Goal: Transaction & Acquisition: Purchase product/service

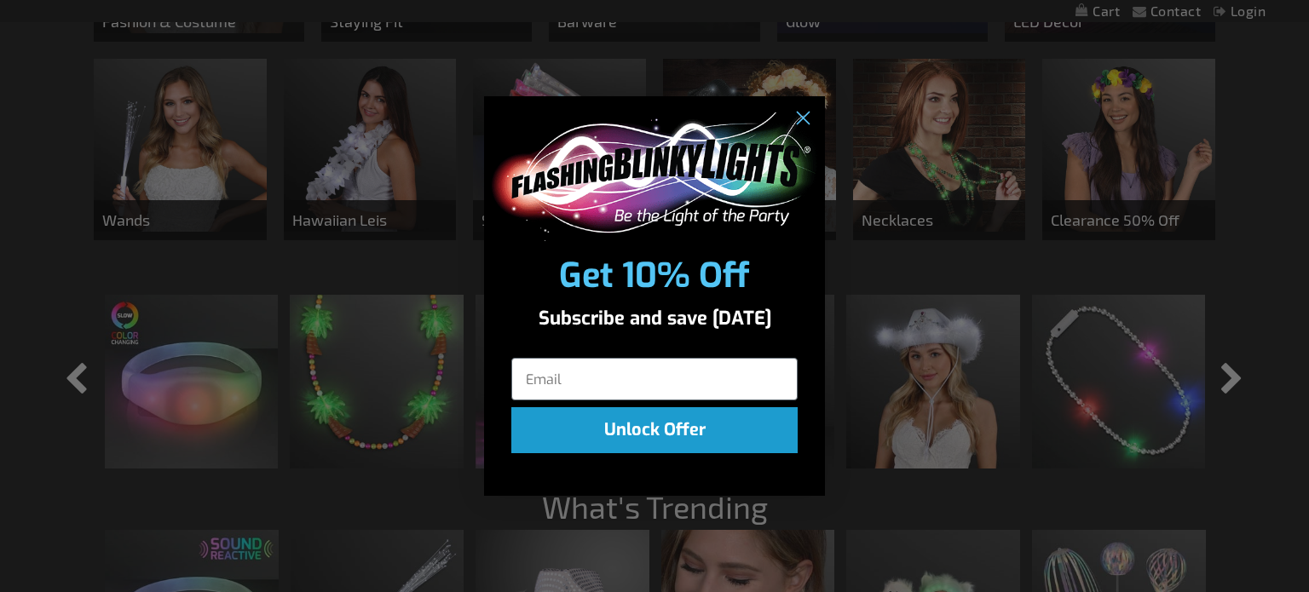
scroll to position [1240, 0]
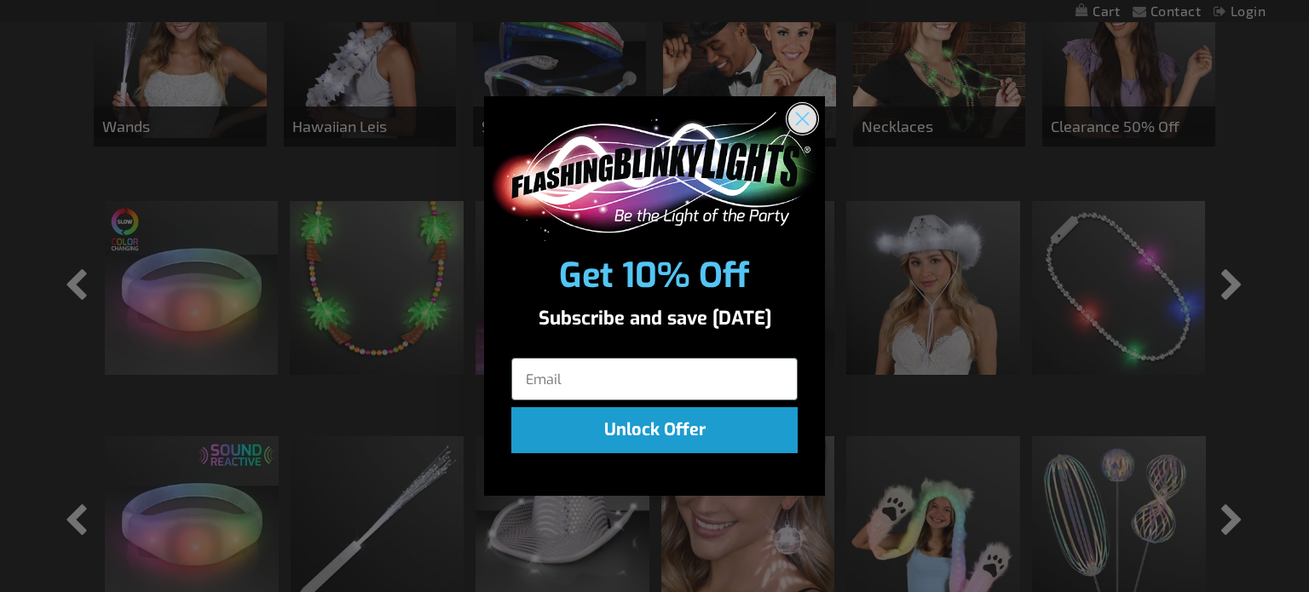
click at [806, 118] on circle "Close dialog" at bounding box center [802, 119] width 28 height 28
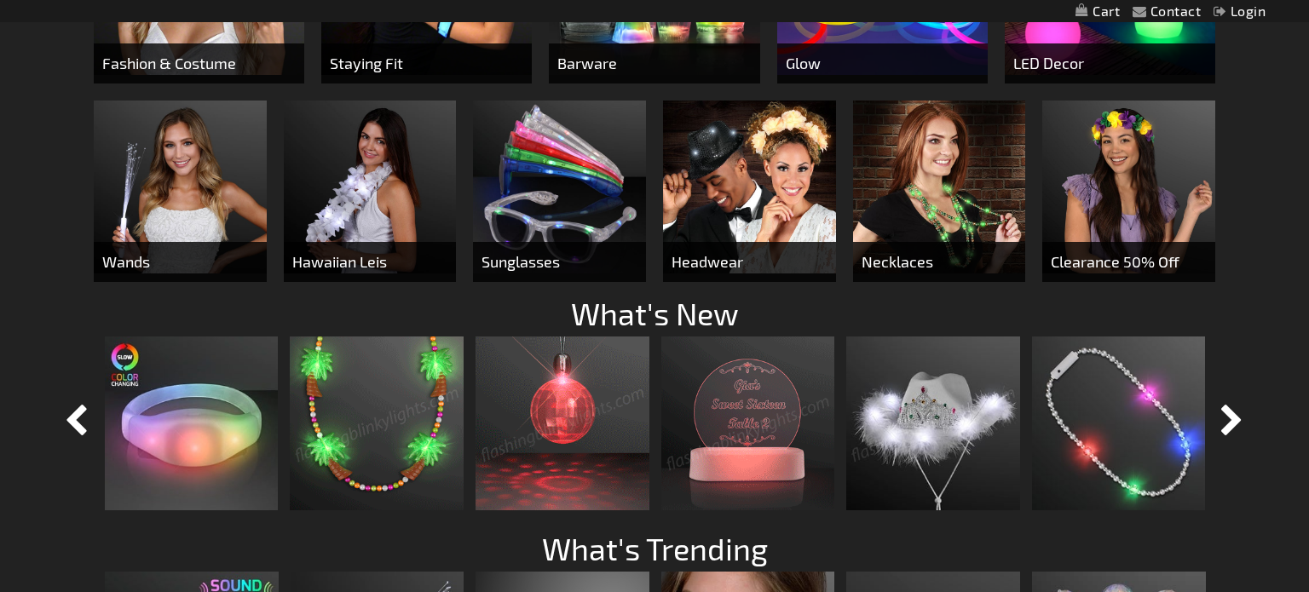
scroll to position [1129, 0]
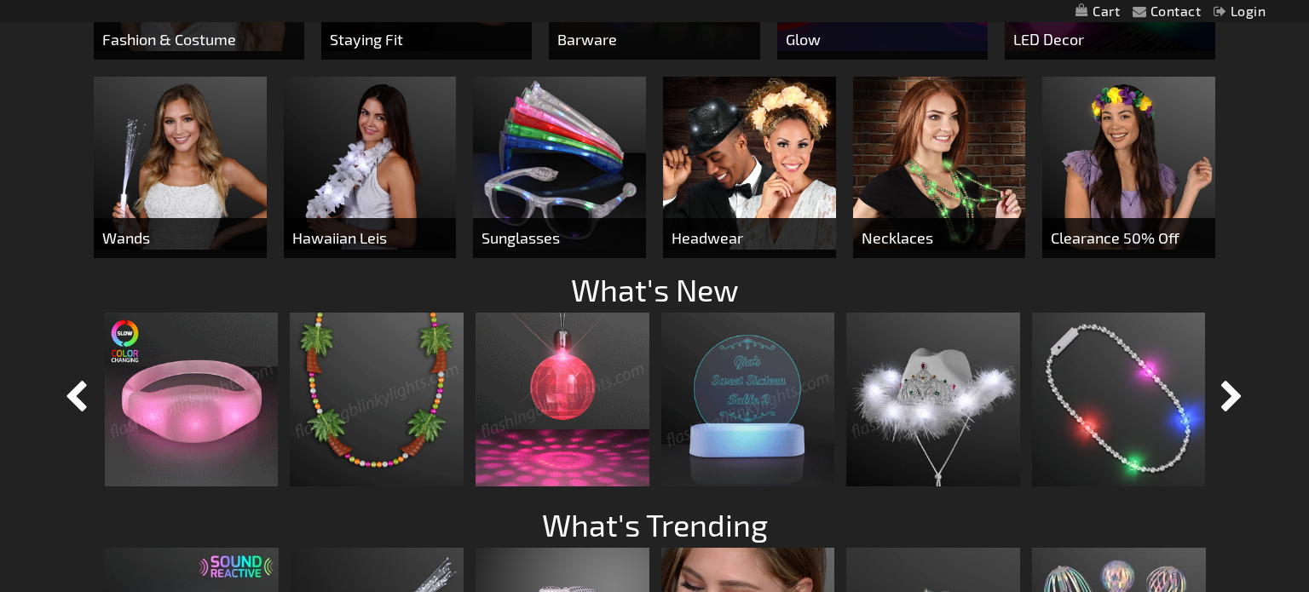
click at [166, 391] on img at bounding box center [192, 400] width 174 height 174
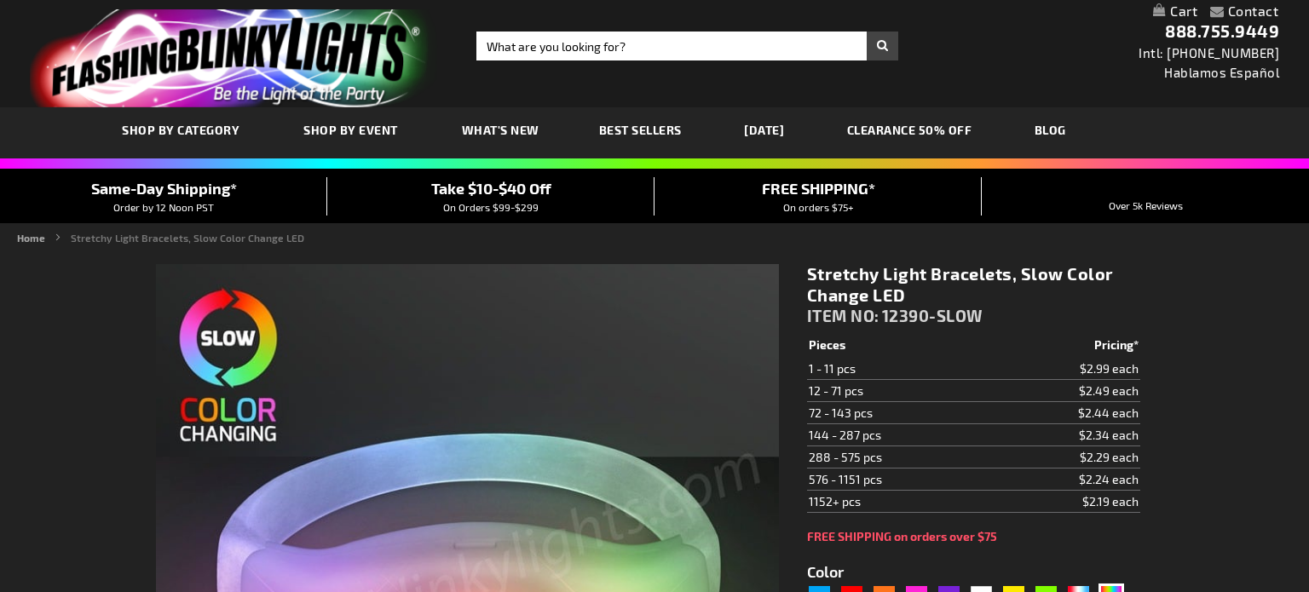
scroll to position [51, 0]
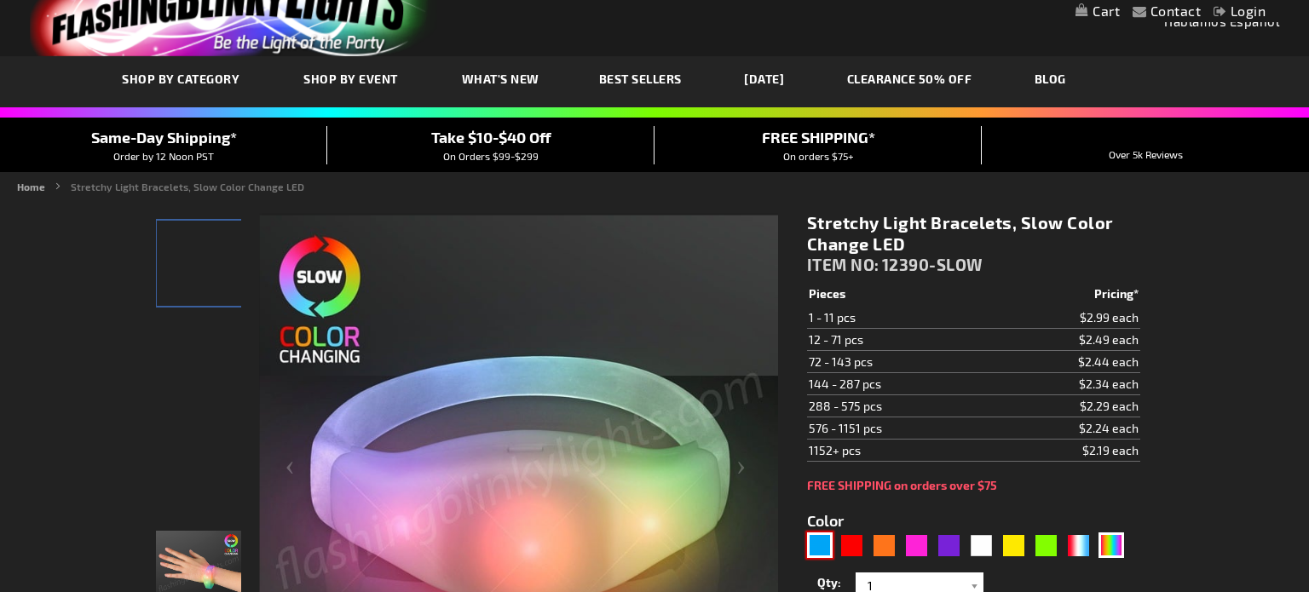
click at [830, 533] on div "Blue" at bounding box center [820, 546] width 26 height 26
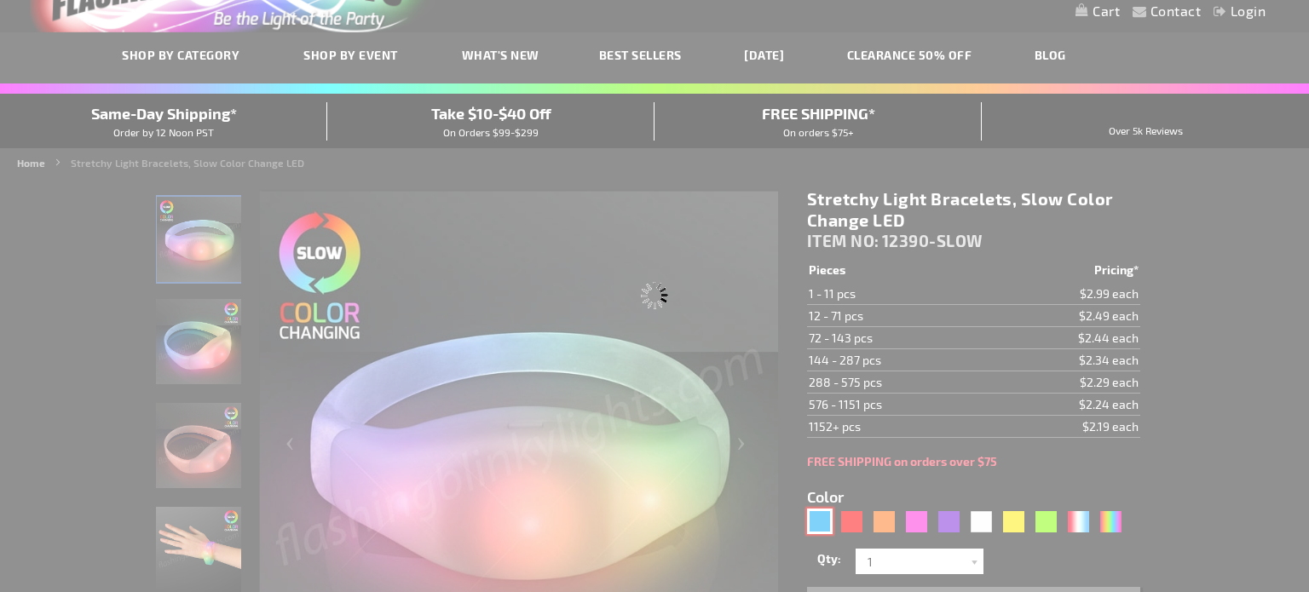
type input "5629"
type input "12390-BL"
type input "Customize - Blue LED Steady Illumination Stretch Bracelet - ITEM NO: 12390-BL"
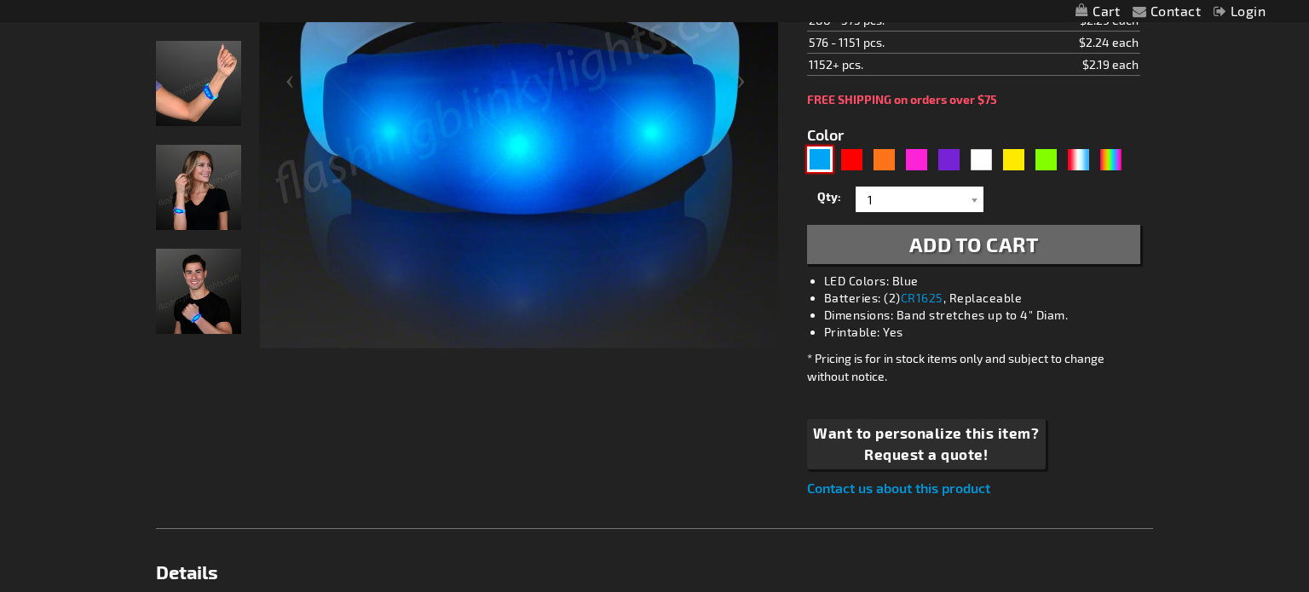
scroll to position [456, 0]
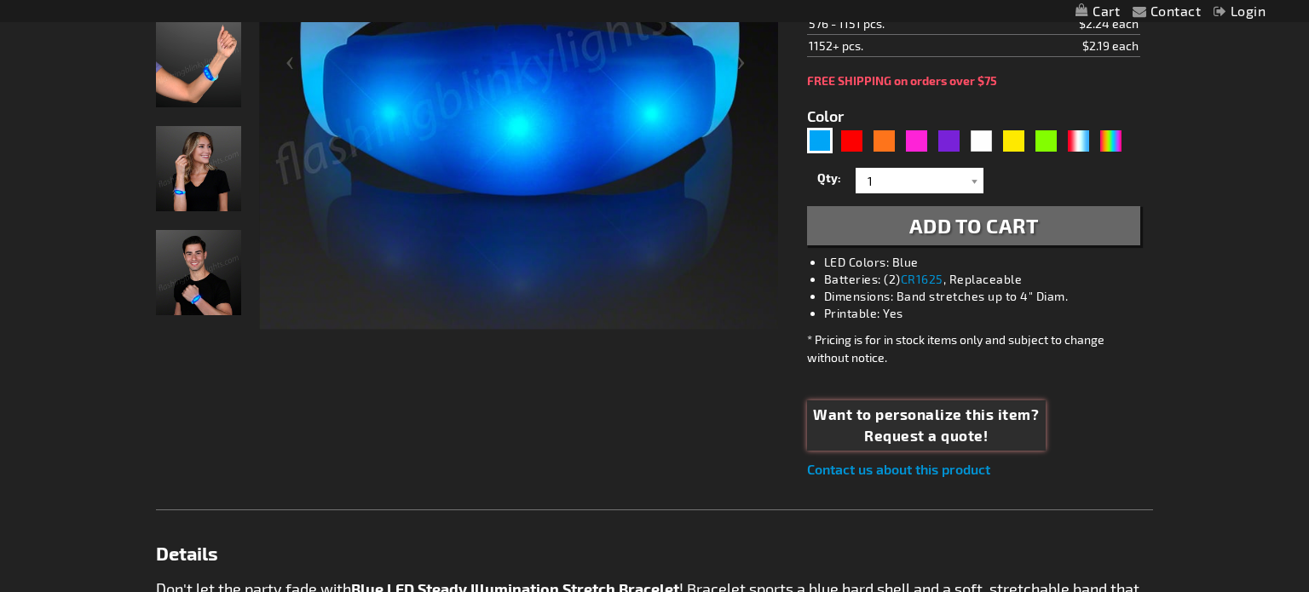
click at [941, 417] on span "Want to personalize this item?" at bounding box center [926, 415] width 226 height 22
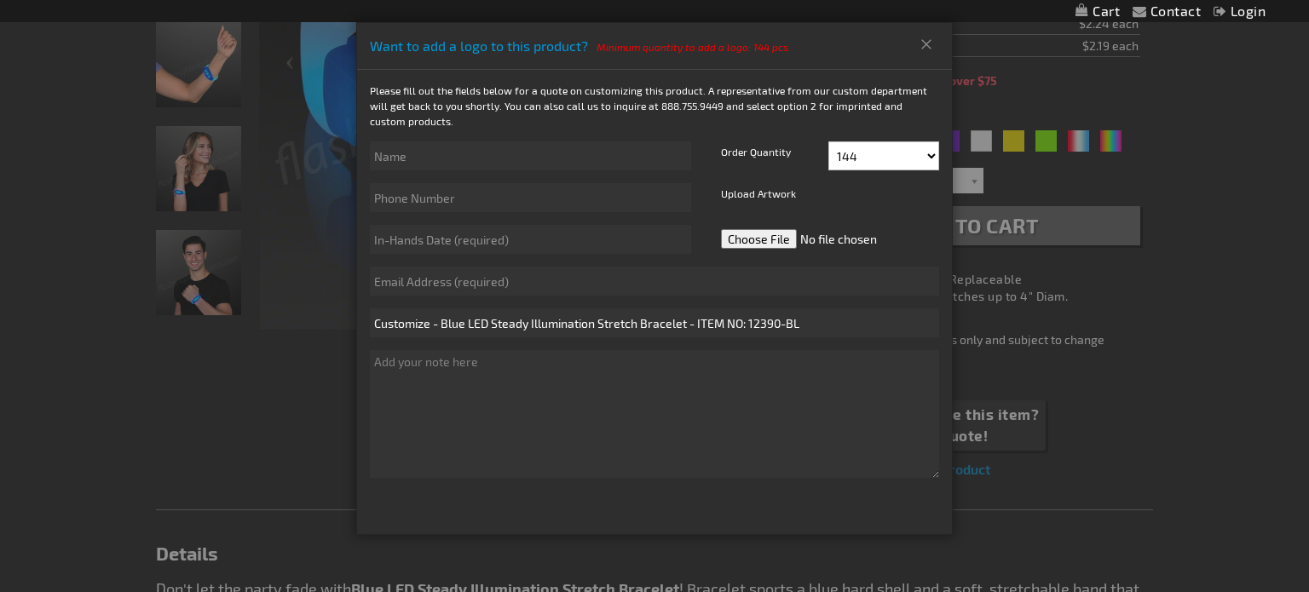
click at [919, 58] on div "Want to add a logo to this product? Minimum quantity to add a logo: 144 pcs." at bounding box center [654, 46] width 595 height 47
click at [928, 58] on div "Want to add a logo to this product? Minimum quantity to add a logo: 144 pcs." at bounding box center [654, 46] width 595 height 47
click at [927, 48] on button "Close" at bounding box center [927, 44] width 28 height 27
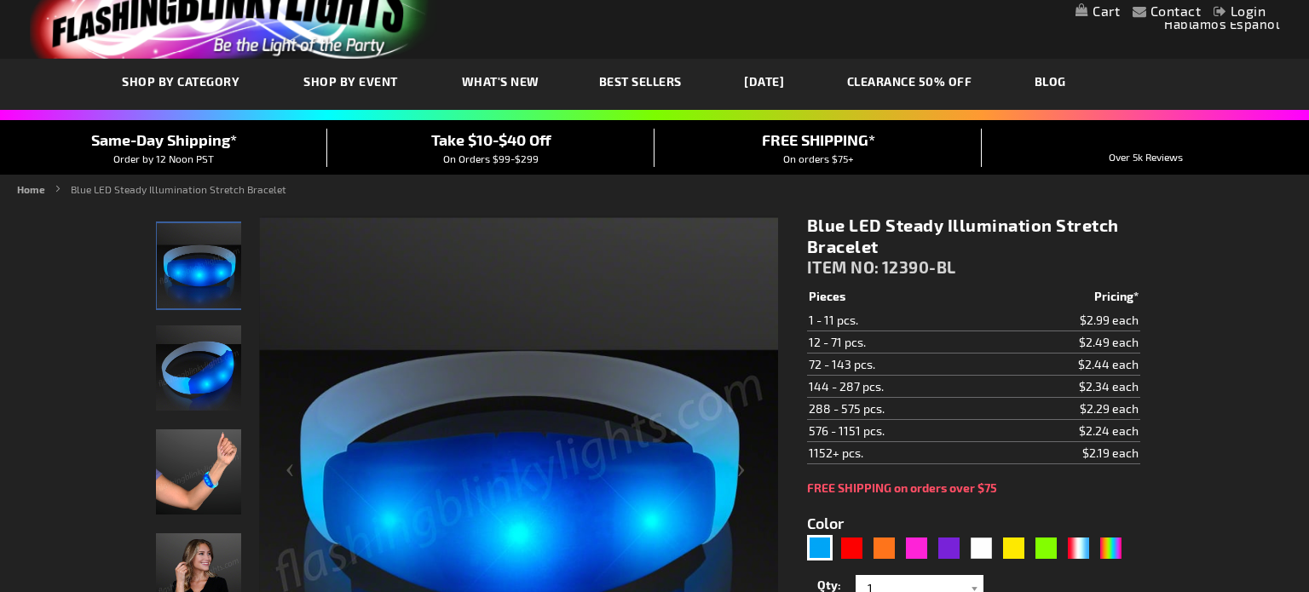
scroll to position [0, 0]
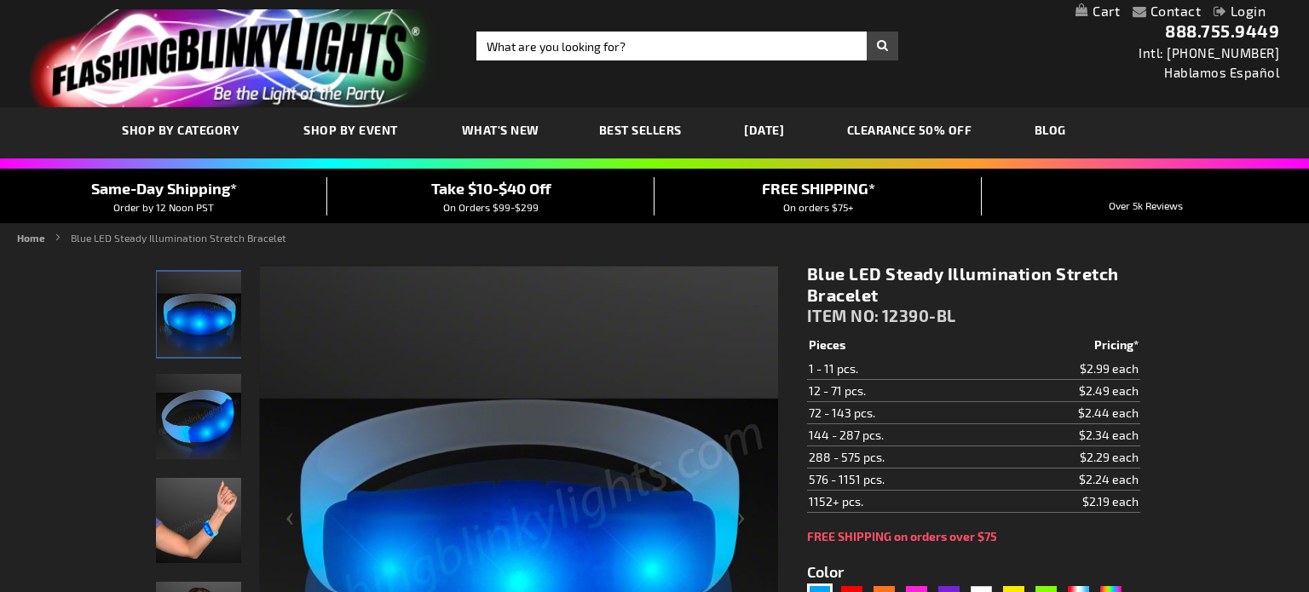
click at [954, 136] on link "CLEARANCE 50% OFF" at bounding box center [909, 129] width 151 height 57
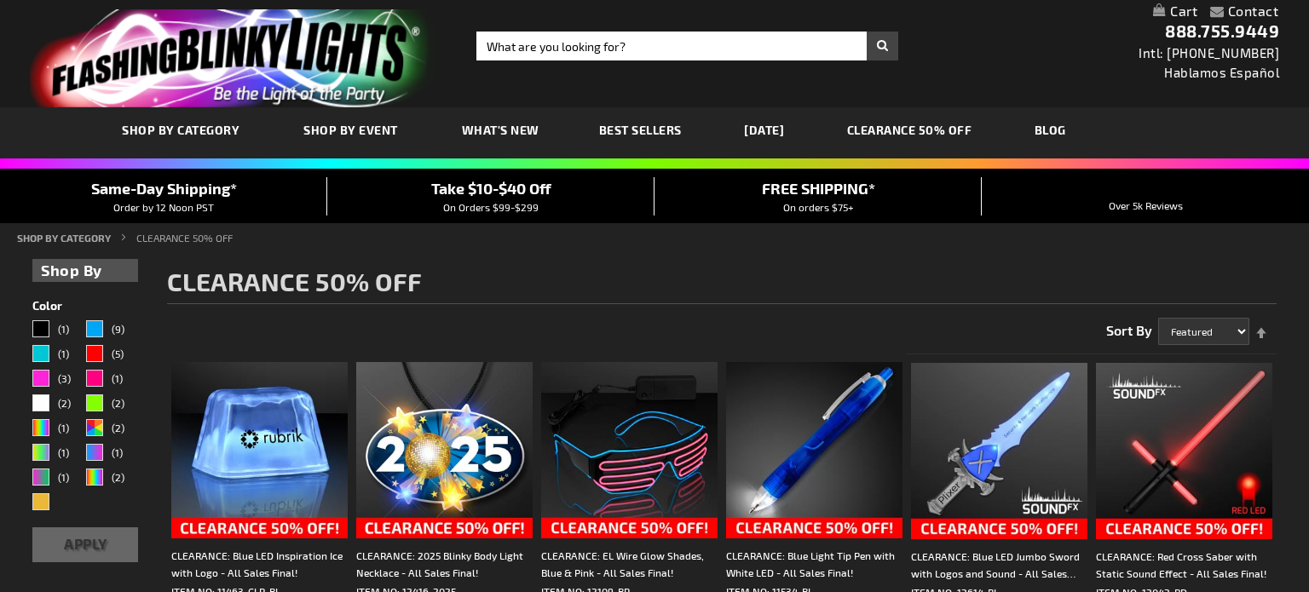
scroll to position [320, 0]
